Goal: Information Seeking & Learning: Learn about a topic

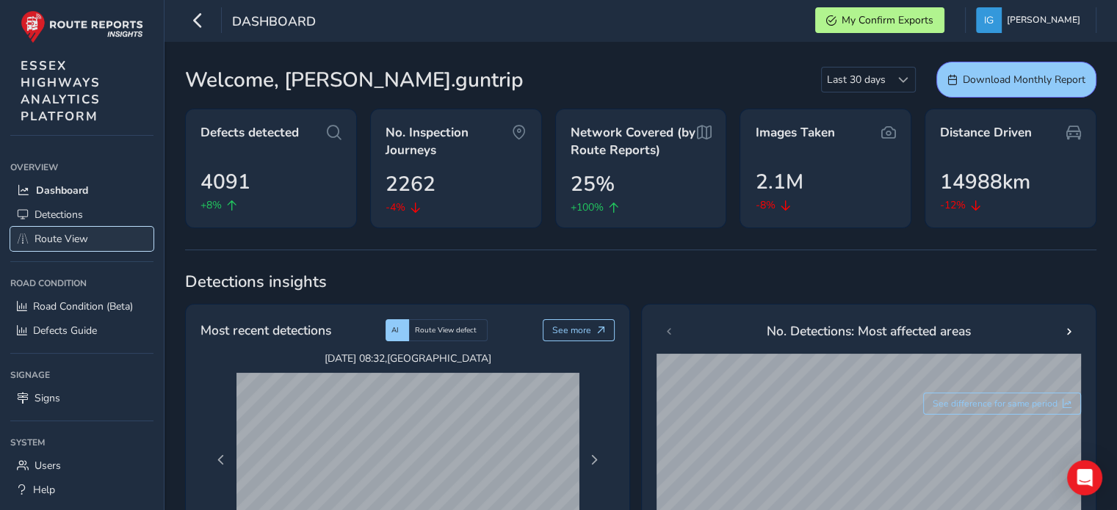
click at [66, 234] on span "Route View" at bounding box center [62, 239] width 54 height 14
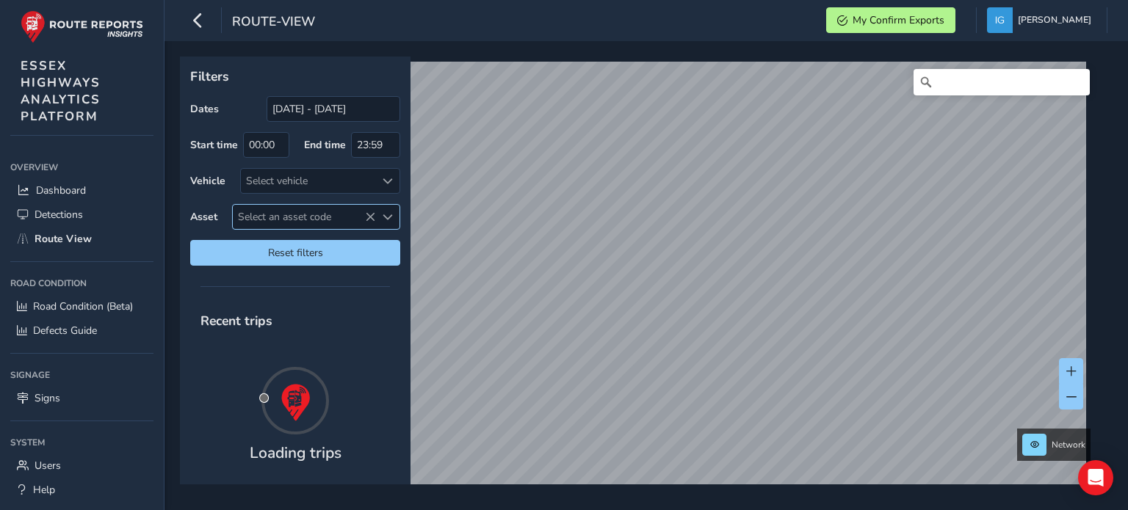
click at [387, 214] on span "Select an asset code" at bounding box center [388, 217] width 10 height 10
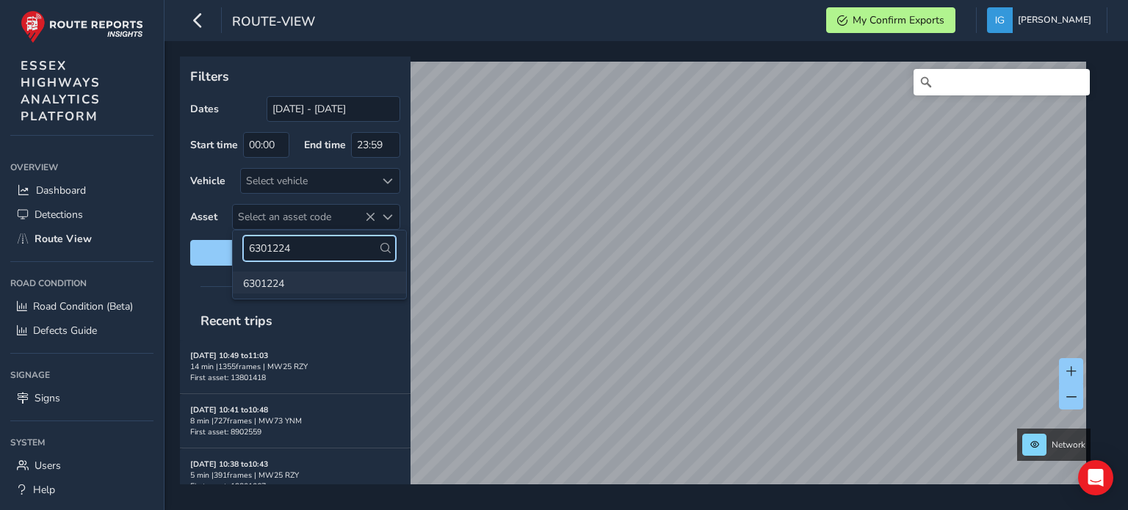
type input "6301224"
click at [261, 286] on li "6301224" at bounding box center [319, 283] width 173 height 22
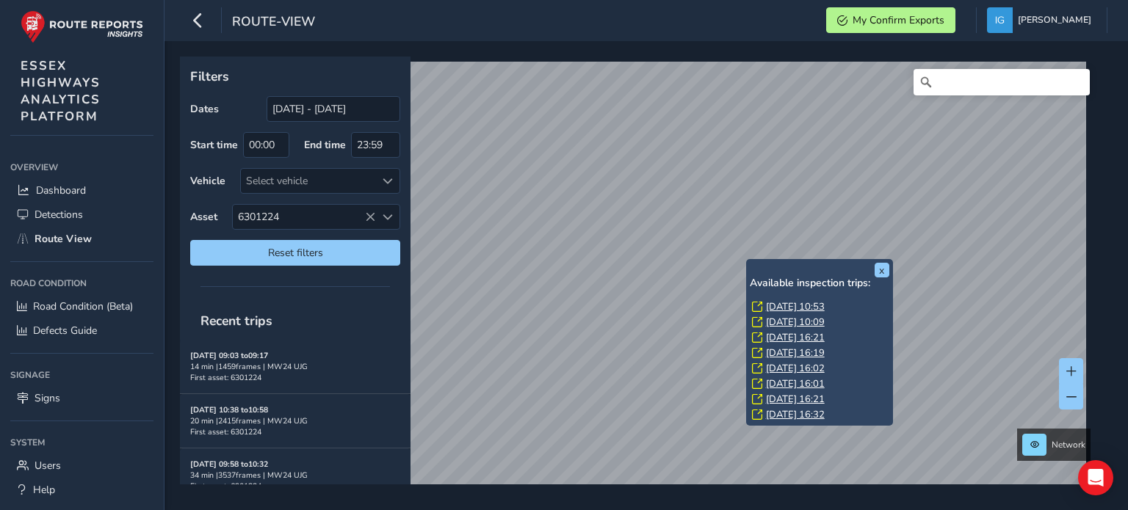
click at [769, 304] on link "[DATE] 10:53" at bounding box center [795, 306] width 59 height 13
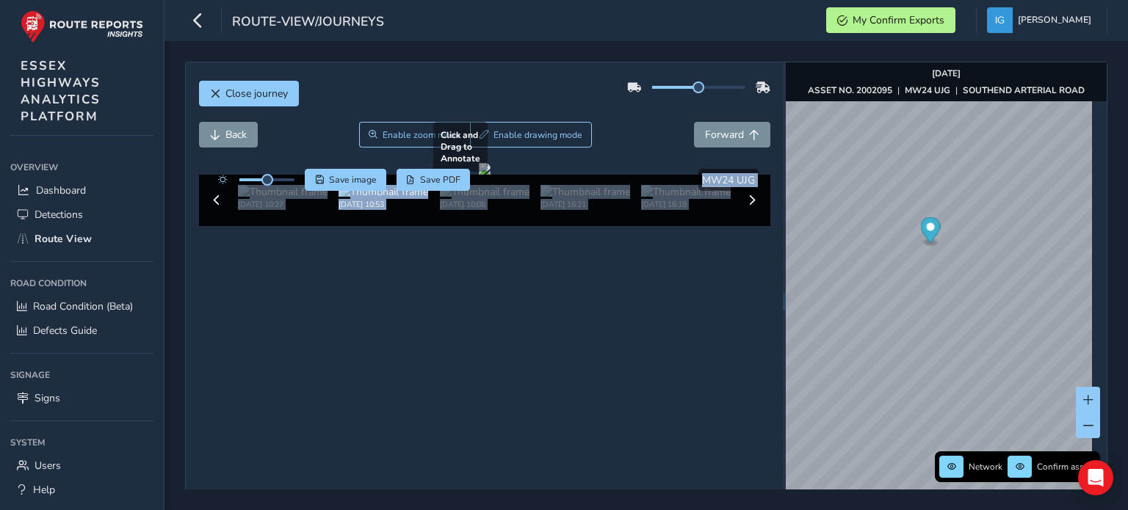
drag, startPoint x: 880, startPoint y: 264, endPoint x: 737, endPoint y: 271, distance: 142.6
click at [746, 288] on div "Close journey Back Enable zoom mode Enable drawing mode Forward Click and Drag …" at bounding box center [646, 302] width 922 height 480
click at [689, 150] on div "Close journey Back Enable zoom mode Enable drawing mode Forward Click and Drag …" at bounding box center [646, 302] width 922 height 480
click at [1114, 287] on div "Close journey Back Enable zoom mode Enable drawing mode Forward Click and Drag …" at bounding box center [645, 275] width 963 height 469
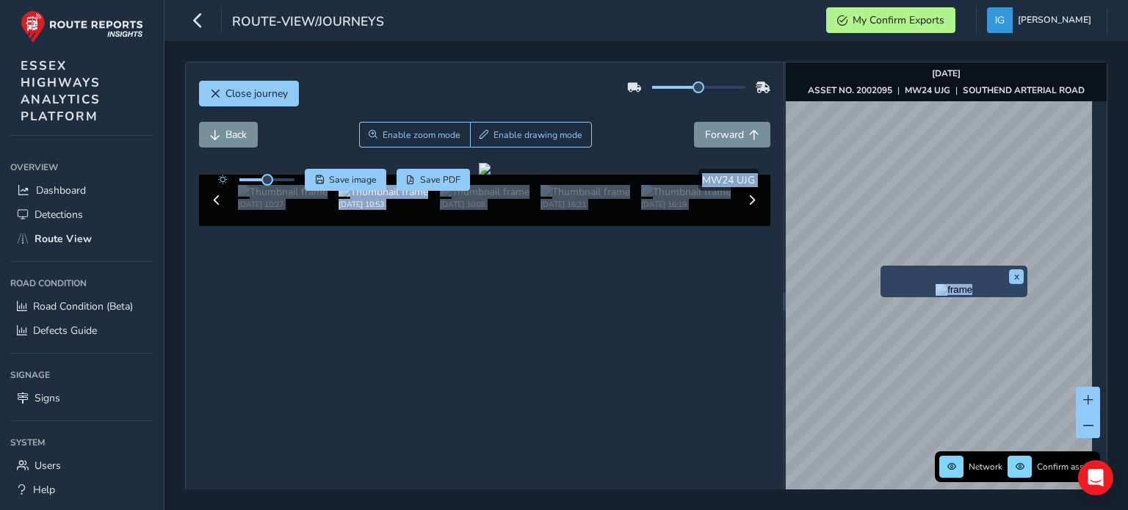
click at [886, 267] on div "x" at bounding box center [953, 282] width 147 height 32
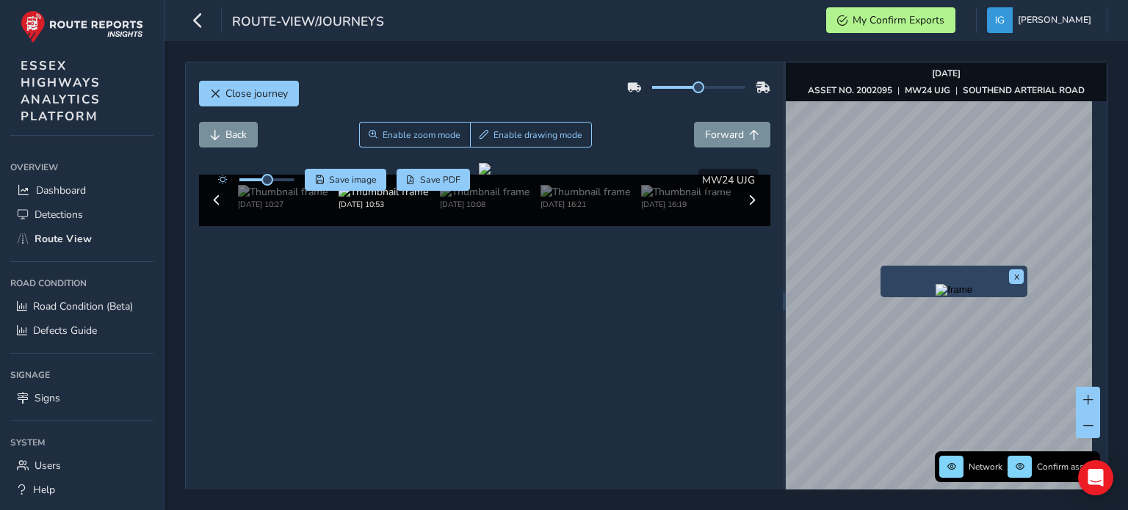
click at [935, 296] on img "Preview frame" at bounding box center [953, 290] width 37 height 12
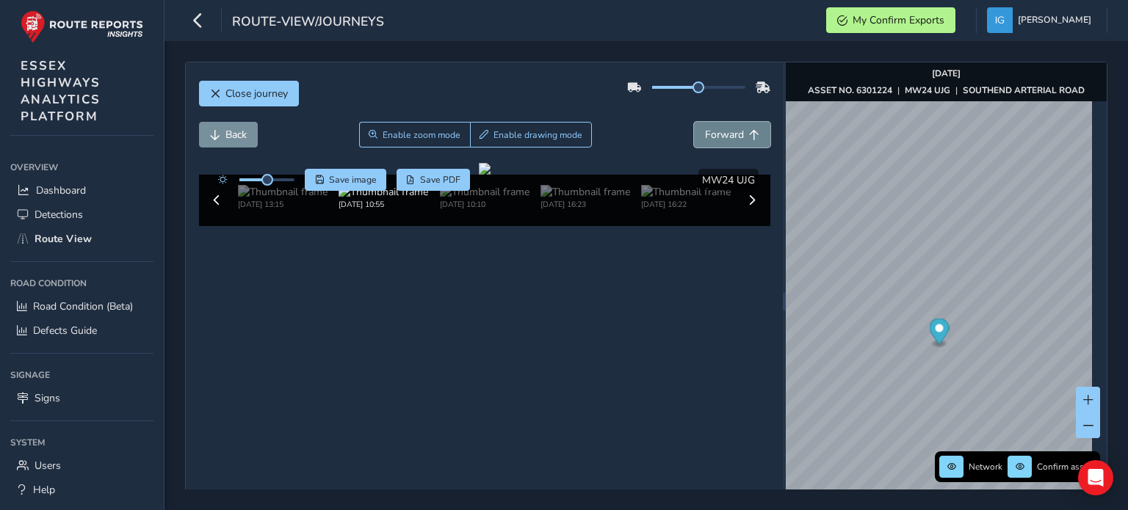
click at [717, 134] on span "Forward" at bounding box center [724, 135] width 39 height 14
click at [490, 175] on div at bounding box center [485, 169] width 12 height 12
click at [223, 132] on button "Back" at bounding box center [228, 135] width 59 height 26
click at [706, 131] on span "Forward" at bounding box center [724, 135] width 39 height 14
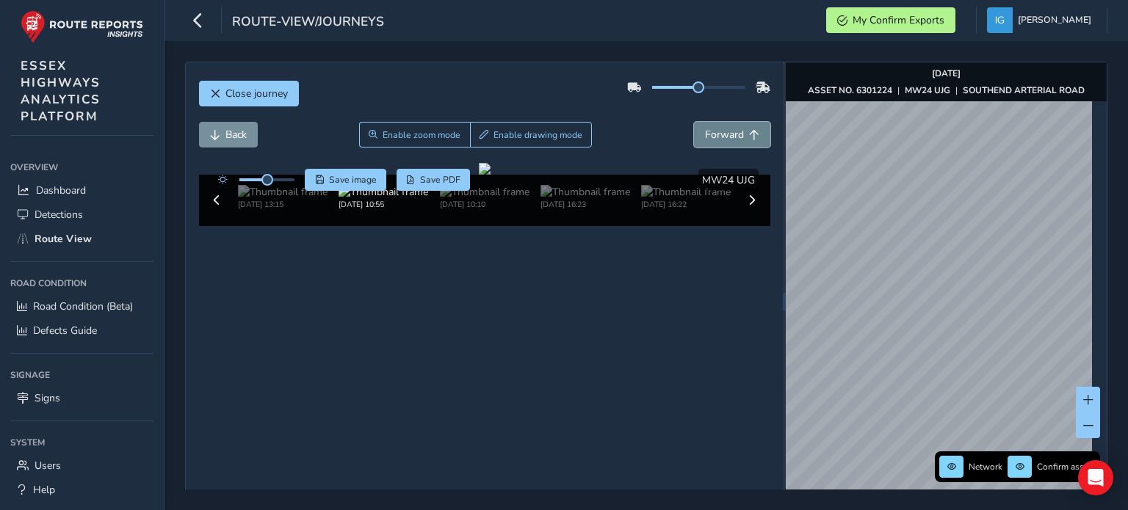
click at [706, 131] on span "Forward" at bounding box center [724, 135] width 39 height 14
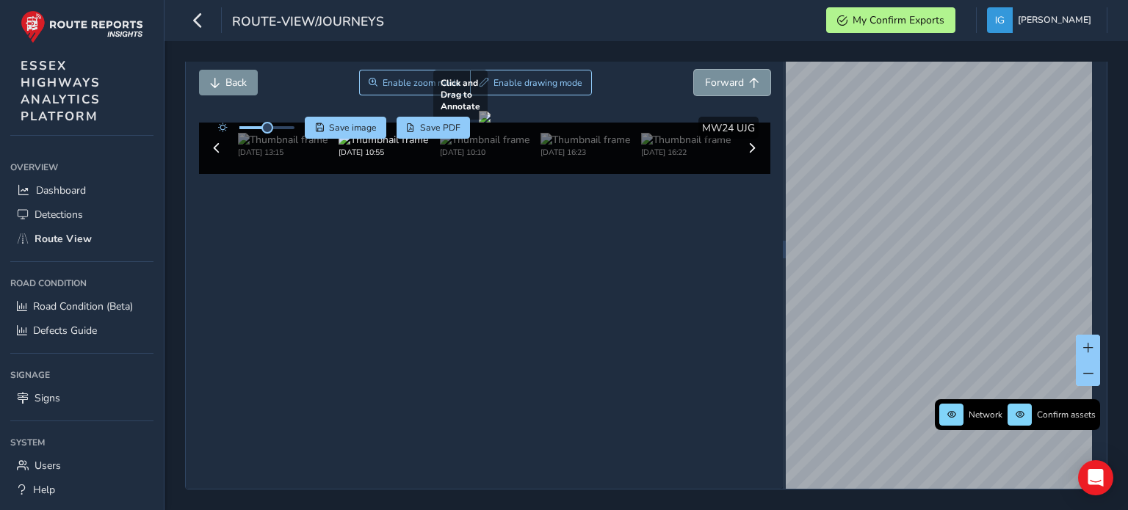
scroll to position [76, 0]
click at [291, 147] on img at bounding box center [283, 140] width 90 height 14
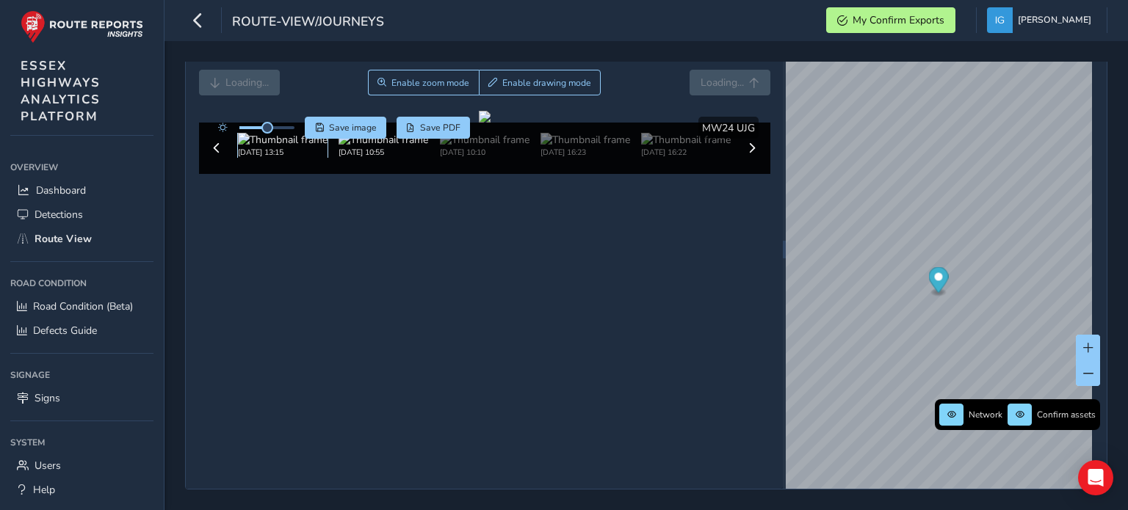
click at [273, 147] on img at bounding box center [283, 140] width 90 height 14
click at [474, 147] on img at bounding box center [485, 140] width 90 height 14
click at [385, 147] on img at bounding box center [383, 140] width 90 height 14
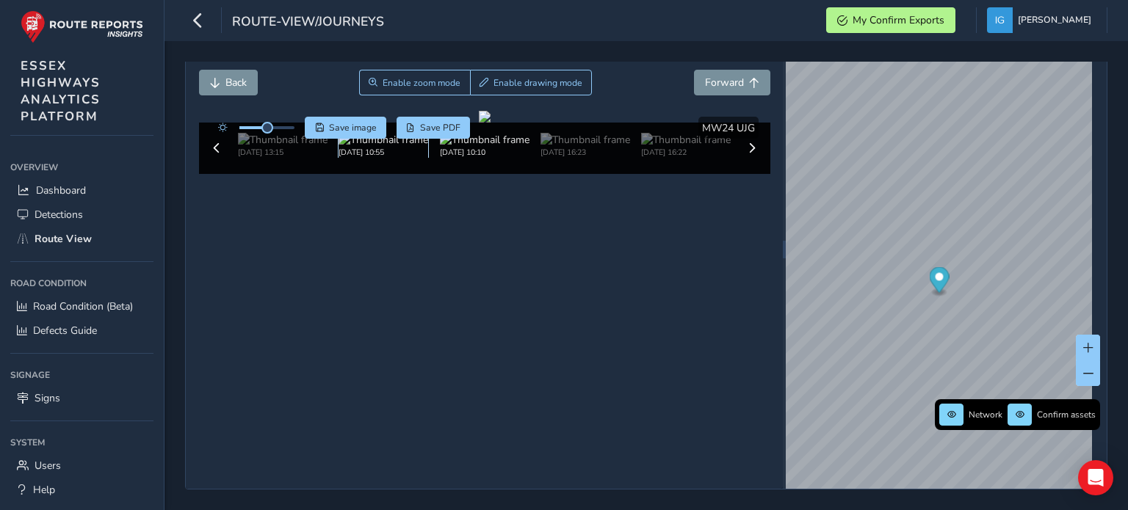
click at [388, 147] on img at bounding box center [383, 140] width 90 height 14
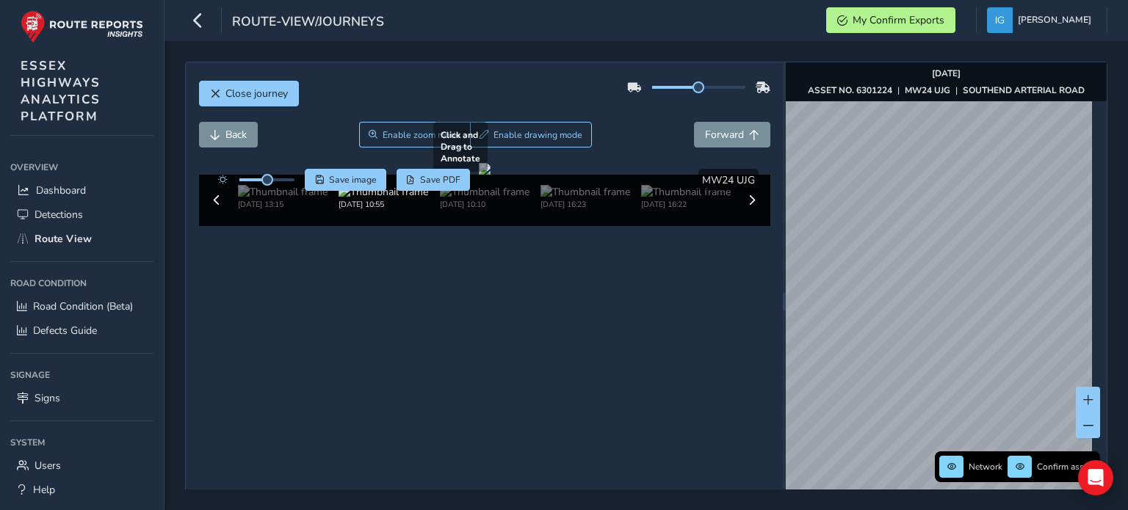
click at [735, 190] on div "Close journey Back Enable zoom mode Enable drawing mode Forward Click and Drag …" at bounding box center [646, 302] width 922 height 480
click at [260, 98] on span "Close journey" at bounding box center [256, 94] width 62 height 14
